Goal: Information Seeking & Learning: Learn about a topic

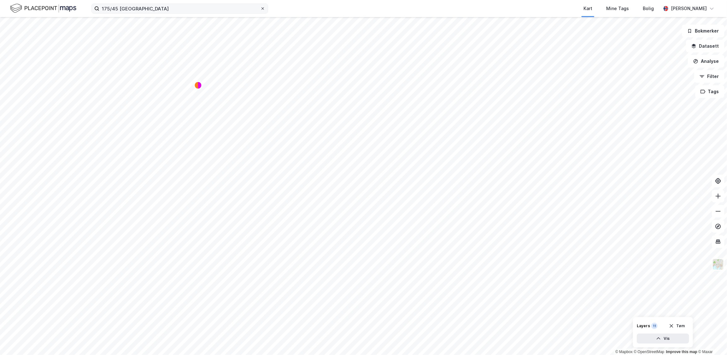
click at [262, 8] on icon at bounding box center [263, 9] width 4 height 4
click at [260, 8] on input "175/45 oslo" at bounding box center [179, 8] width 161 height 9
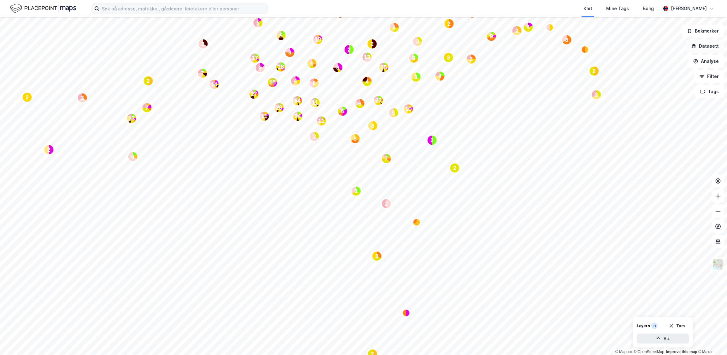
click at [696, 48] on icon "button" at bounding box center [693, 46] width 5 height 5
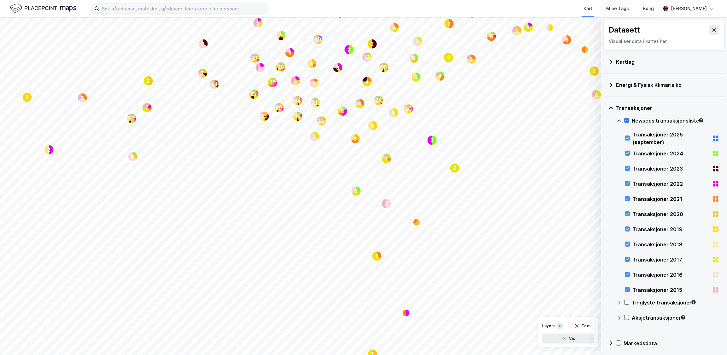
click at [627, 122] on icon at bounding box center [627, 120] width 4 height 4
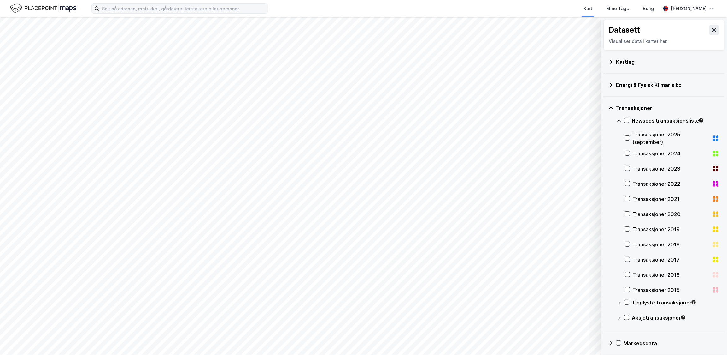
click at [611, 108] on icon at bounding box center [611, 107] width 5 height 5
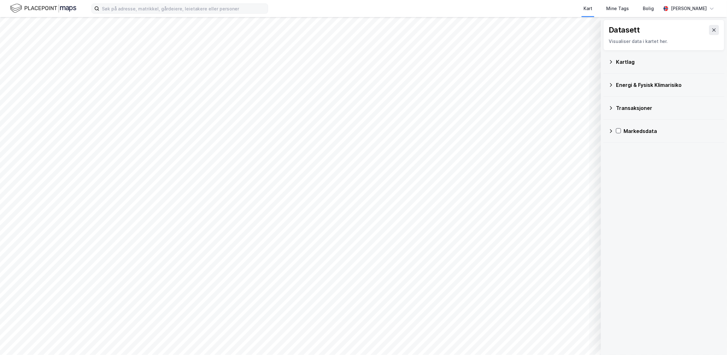
drag, startPoint x: 707, startPoint y: 29, endPoint x: 690, endPoint y: 45, distance: 23.4
click at [712, 30] on icon at bounding box center [714, 29] width 5 height 5
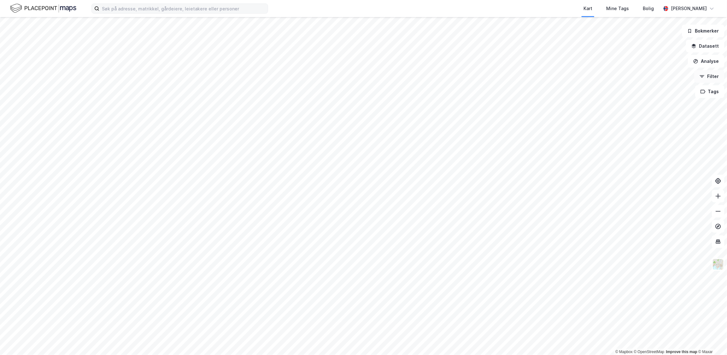
click at [703, 72] on button "Filter" at bounding box center [709, 76] width 30 height 13
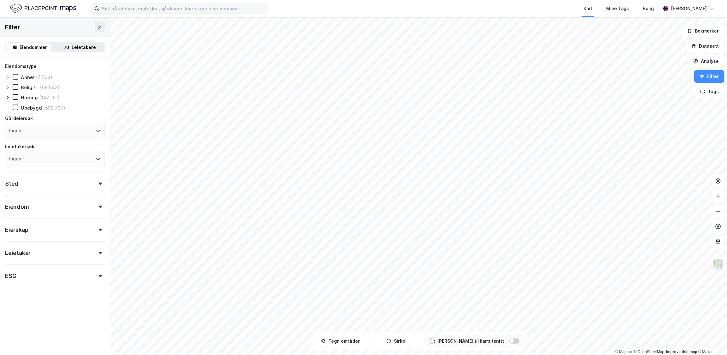
click at [7, 97] on icon at bounding box center [7, 97] width 5 height 5
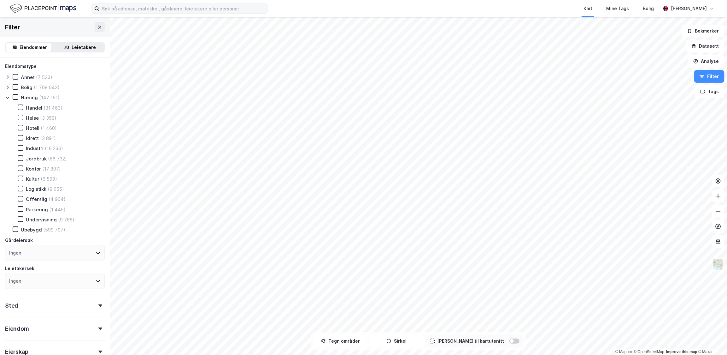
click at [41, 220] on div "Undervisning" at bounding box center [41, 219] width 31 height 6
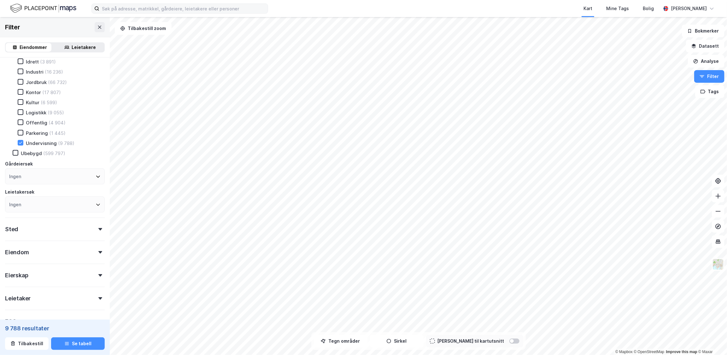
scroll to position [86, 0]
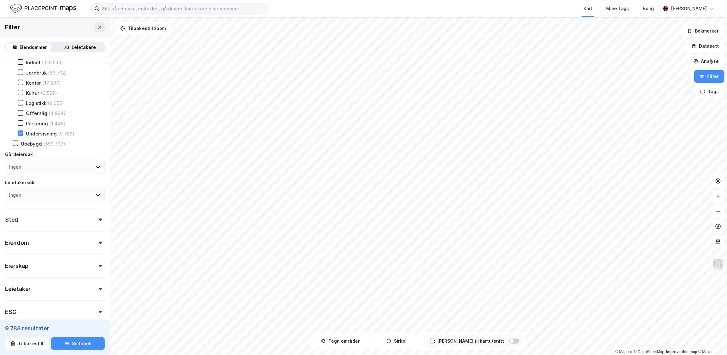
click at [54, 166] on div "Ingen" at bounding box center [55, 167] width 100 height 16
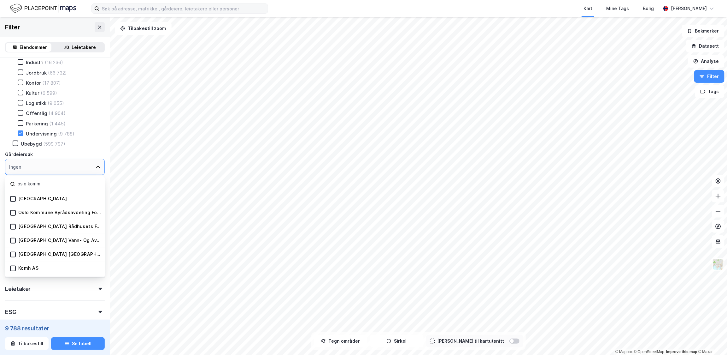
type input "oslo komm"
click at [51, 197] on div "Oslo Kommune" at bounding box center [42, 199] width 49 height 6
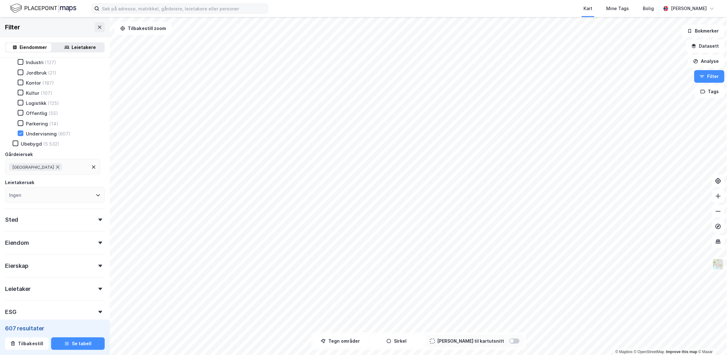
click at [83, 125] on div "Parkering (14)" at bounding box center [57, 123] width 95 height 6
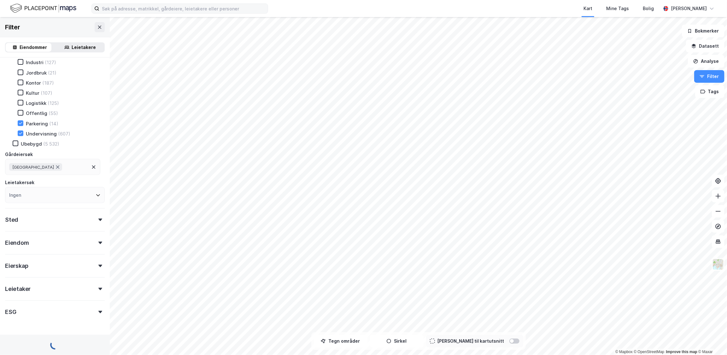
click at [58, 192] on div "Ingen" at bounding box center [55, 195] width 100 height 16
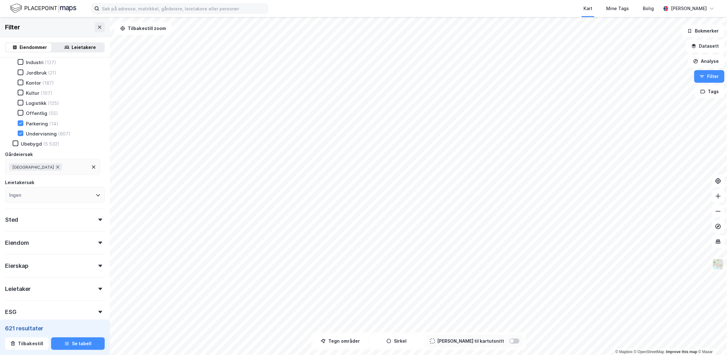
click at [88, 182] on div "Leietakersøk" at bounding box center [55, 183] width 100 height 8
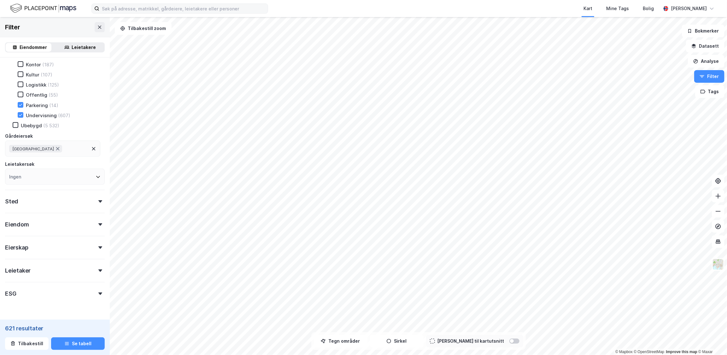
scroll to position [122, 0]
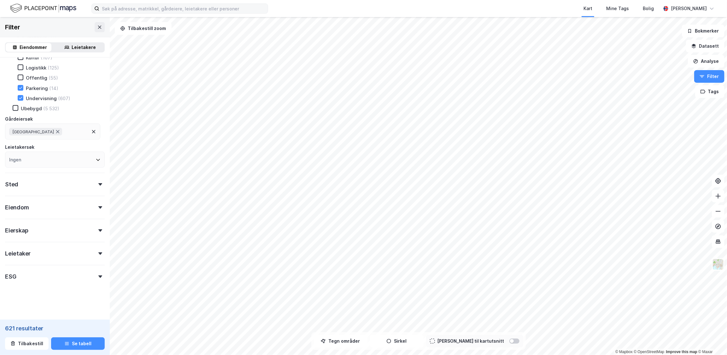
click at [25, 184] on div "Sted" at bounding box center [55, 182] width 100 height 18
click at [26, 186] on div "Sted" at bounding box center [55, 181] width 100 height 18
click at [41, 206] on div "Eiendom" at bounding box center [55, 205] width 100 height 18
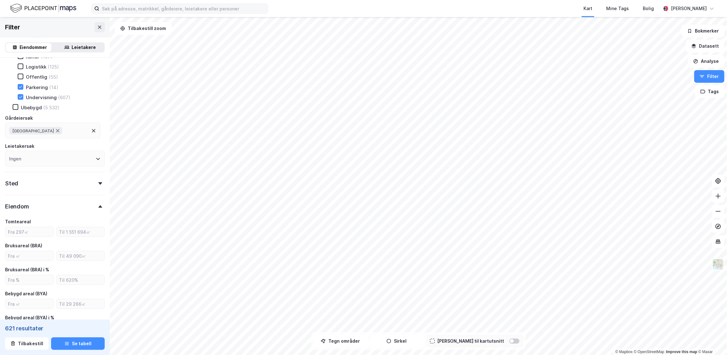
click at [41, 207] on div "Eiendom" at bounding box center [55, 204] width 100 height 18
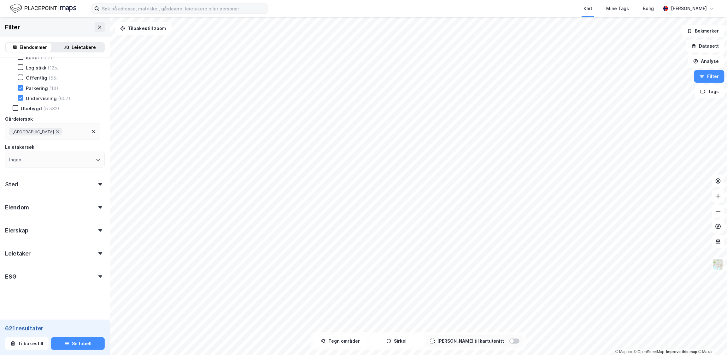
click at [41, 208] on div "Eiendom" at bounding box center [55, 205] width 100 height 18
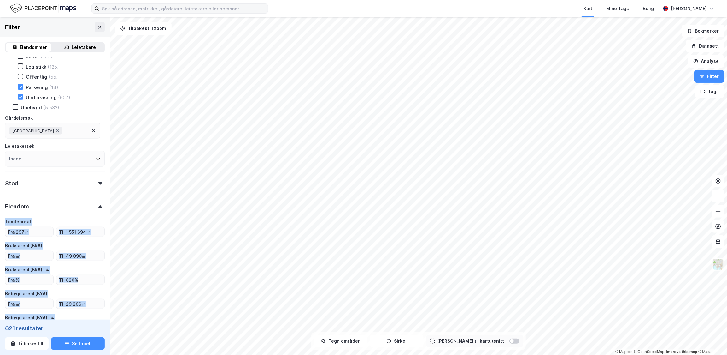
click at [48, 208] on div "Eiendom" at bounding box center [55, 204] width 100 height 18
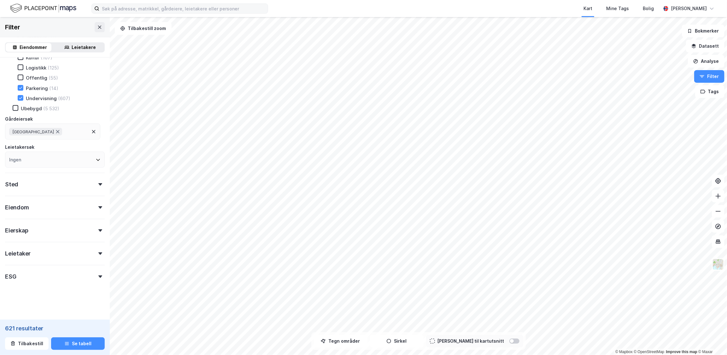
click at [48, 207] on div "Eiendom" at bounding box center [55, 205] width 100 height 18
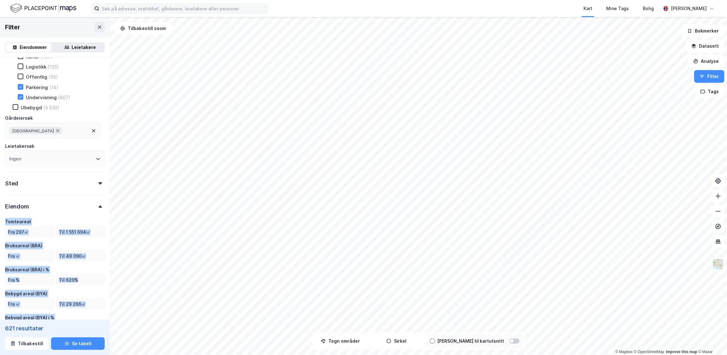
click at [51, 216] on div "Eiendomstype Annet (90) Bolig (2 359) Næring (1 379) Handel (183) Helse (123) H…" at bounding box center [55, 190] width 100 height 500
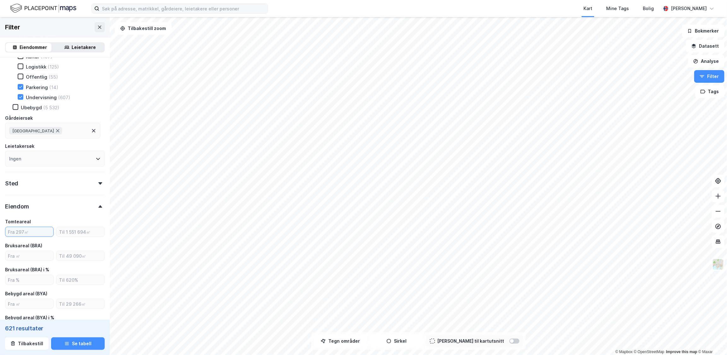
click at [35, 228] on input "number" at bounding box center [29, 231] width 48 height 9
type input "5000"
type input "Inkluder (273)"
type input "5000"
click at [79, 345] on button "Se tabell" at bounding box center [78, 343] width 54 height 13
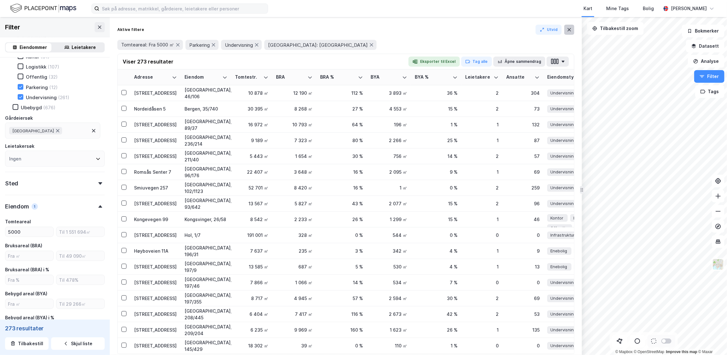
click at [570, 32] on icon at bounding box center [569, 29] width 5 height 5
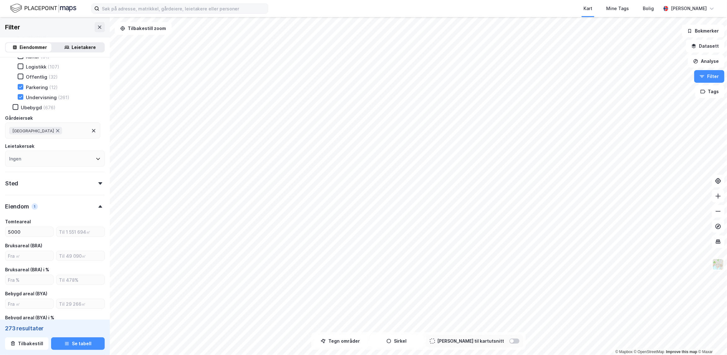
click at [41, 90] on div "Parkering" at bounding box center [37, 87] width 22 height 6
click at [96, 345] on button "Se tabell" at bounding box center [78, 343] width 54 height 13
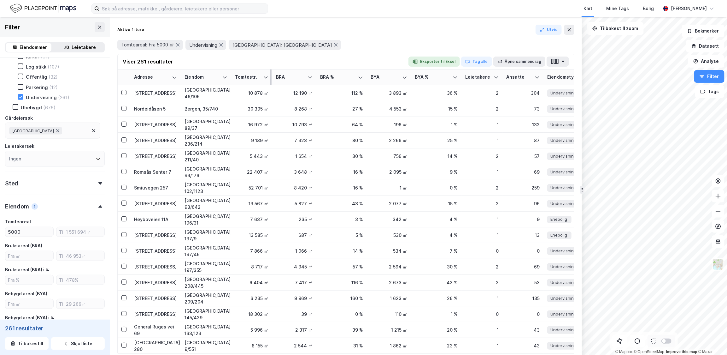
click at [252, 79] on div "Tomtestr." at bounding box center [248, 77] width 26 height 6
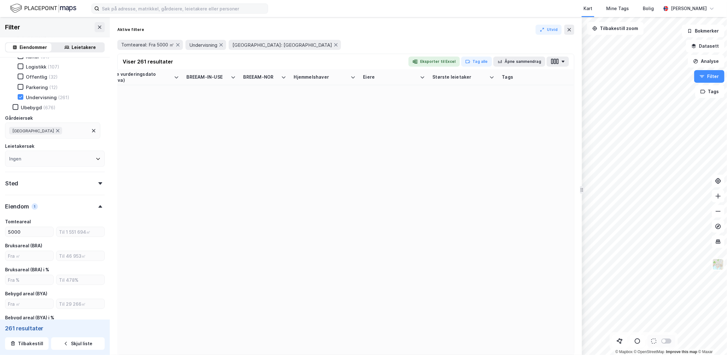
scroll to position [0, 895]
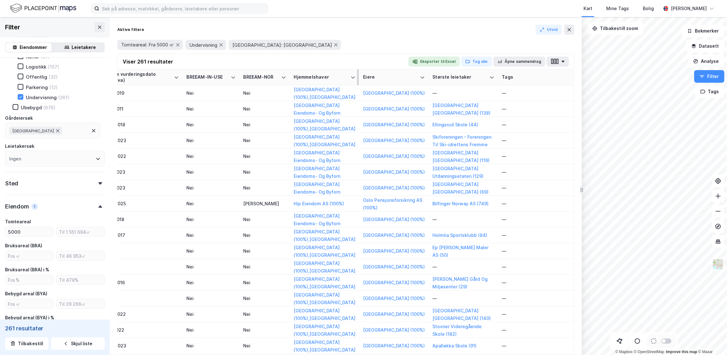
click at [338, 78] on div "Hjemmelshaver" at bounding box center [321, 77] width 54 height 6
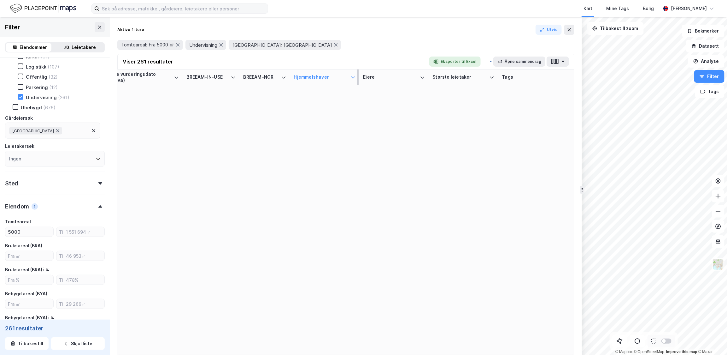
scroll to position [0, 890]
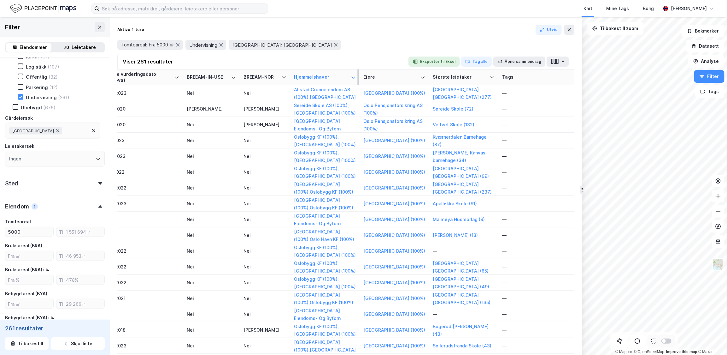
click at [337, 80] on th "Hjemmelshaver" at bounding box center [325, 77] width 69 height 16
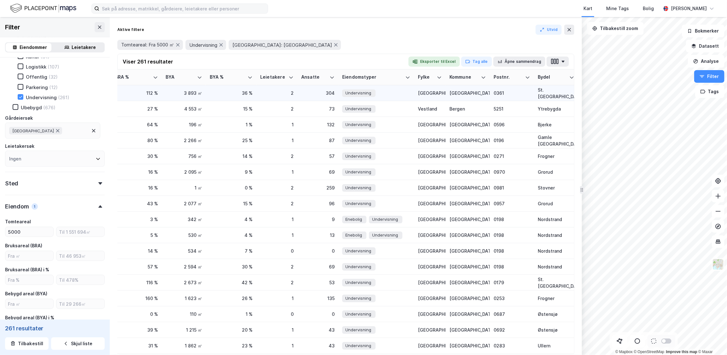
scroll to position [0, 0]
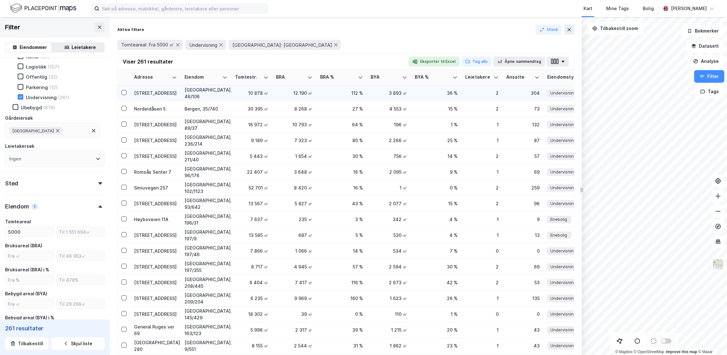
click at [145, 92] on div "Blindernveien 12" at bounding box center [155, 93] width 43 height 7
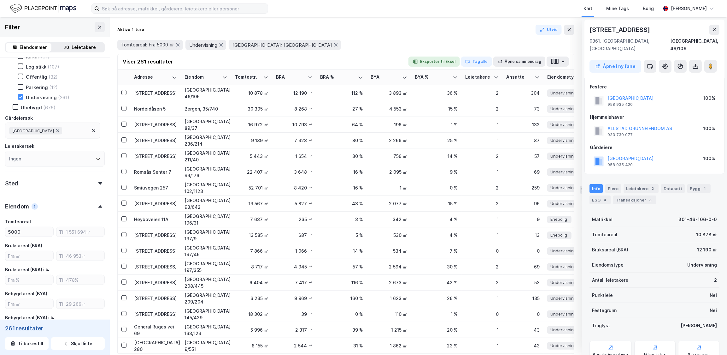
scroll to position [82, 0]
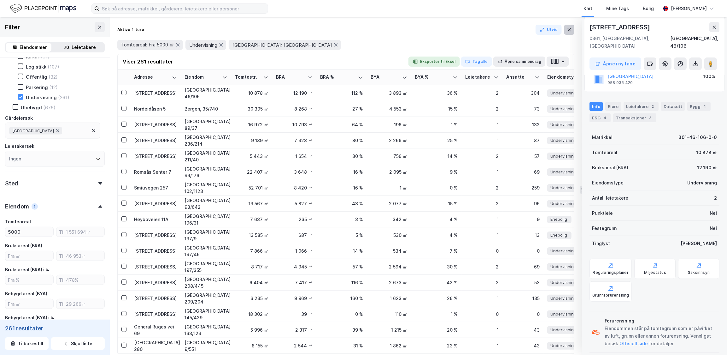
click at [567, 28] on button at bounding box center [569, 30] width 10 height 10
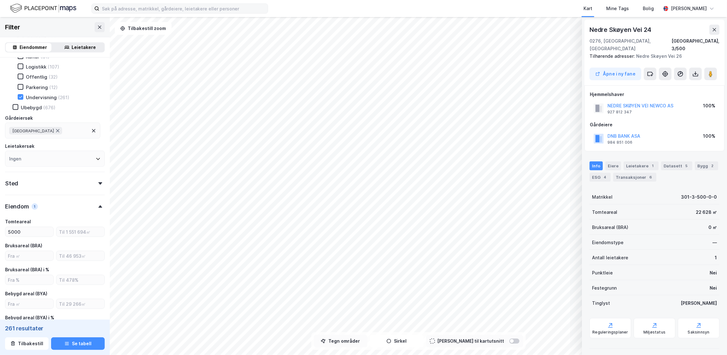
click at [366, 339] on button "Tegn områder" at bounding box center [341, 340] width 54 height 13
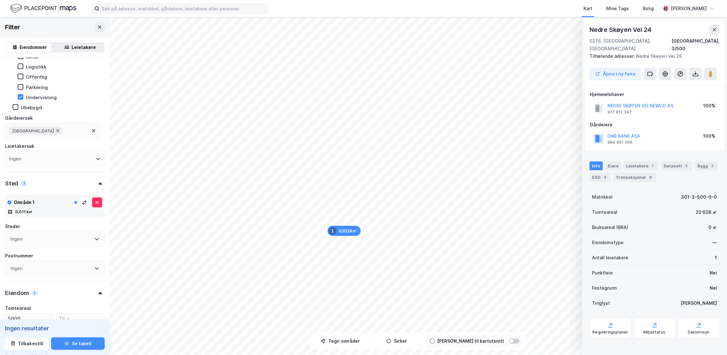
type input "Inkluder (0)"
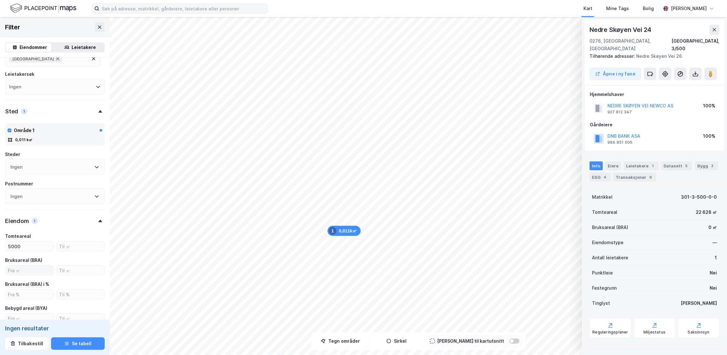
scroll to position [208, 0]
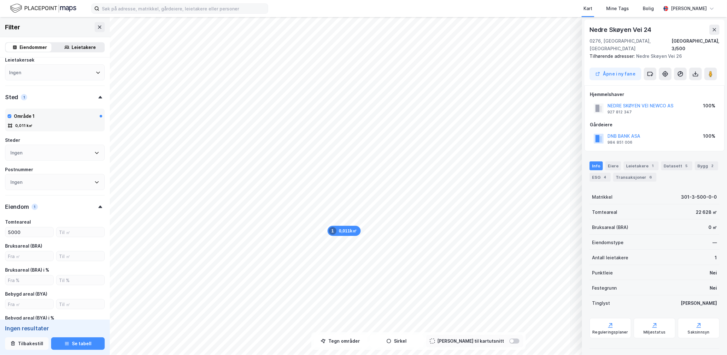
click at [32, 344] on button "Tilbakestill" at bounding box center [27, 343] width 44 height 13
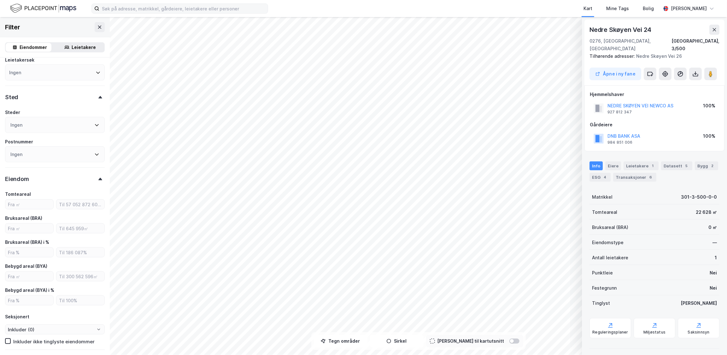
type input "Inkluder (2 589 715)"
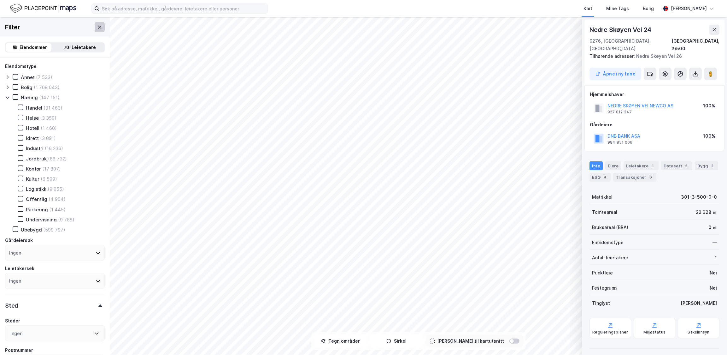
click at [95, 27] on button at bounding box center [100, 27] width 10 height 10
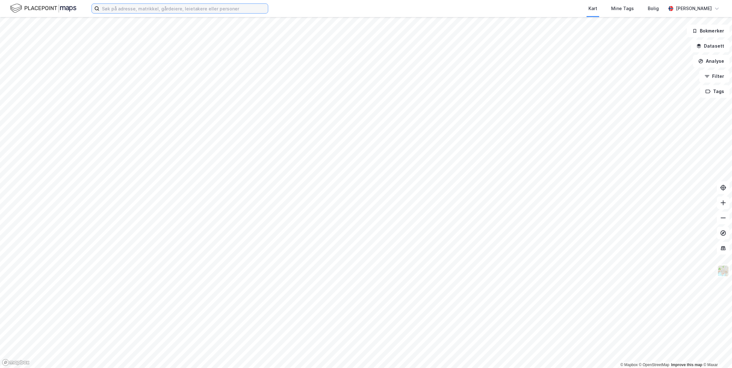
click at [149, 6] on input at bounding box center [183, 8] width 168 height 9
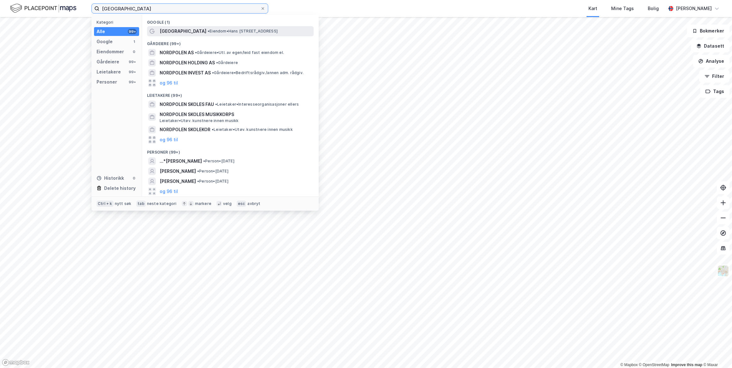
type input "[GEOGRAPHIC_DATA]"
click at [181, 32] on span "[GEOGRAPHIC_DATA]" at bounding box center [183, 31] width 47 height 8
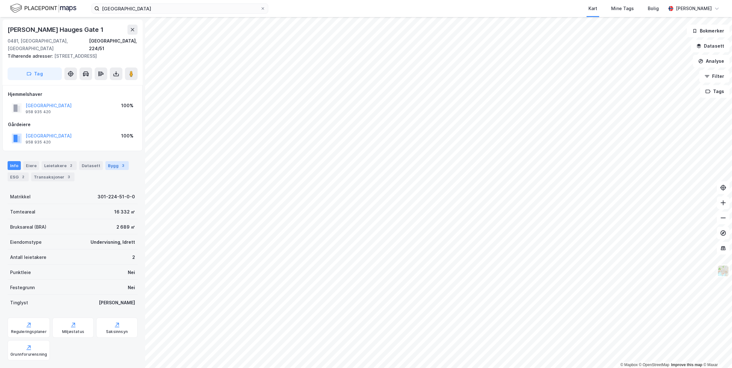
click at [110, 161] on div "Bygg 3" at bounding box center [116, 165] width 23 height 9
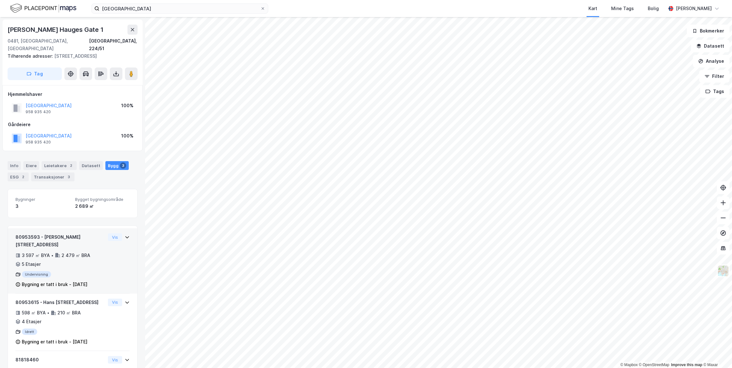
click at [110, 243] on div "80953593 - [PERSON_NAME] Hauges gate 1 3 597 ㎡ BYA • 2 479 ㎡ BRA • 5 Etasjer Un…" at bounding box center [72, 263] width 114 height 60
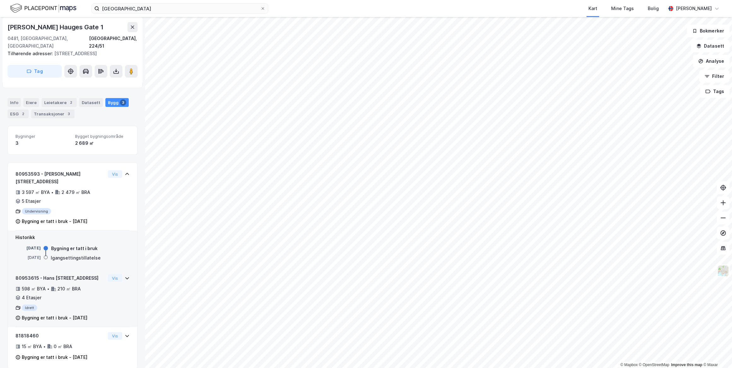
click at [98, 277] on div "80953615 - [PERSON_NAME] Hauges gate 1 598 ㎡ BYA • 210 ㎡ BRA • 4 Etasjer Idrett…" at bounding box center [60, 297] width 90 height 47
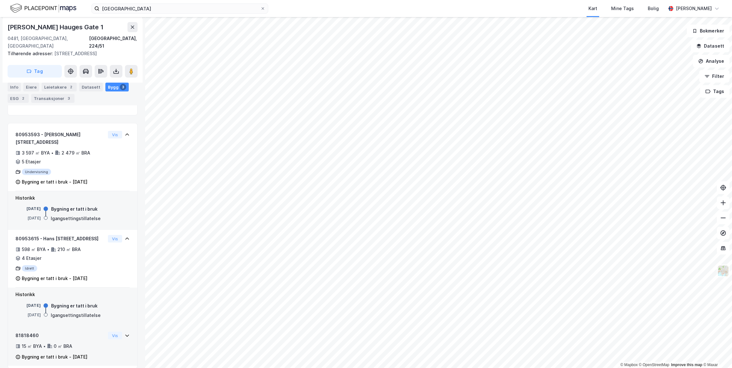
click at [94, 343] on div "15 ㎡ BYA • 0 ㎡ BRA" at bounding box center [60, 347] width 90 height 8
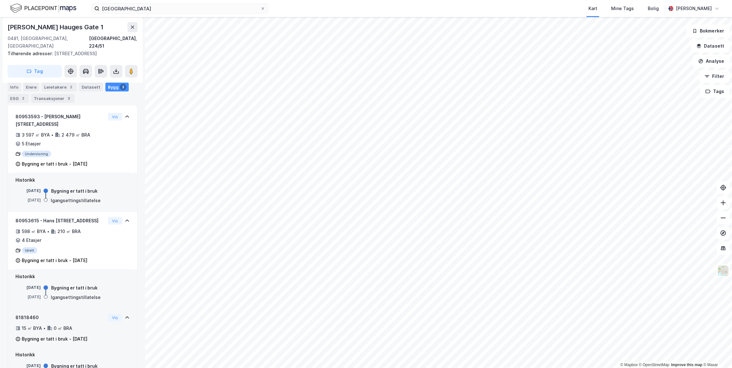
scroll to position [151, 0]
